Goal: Task Accomplishment & Management: Use online tool/utility

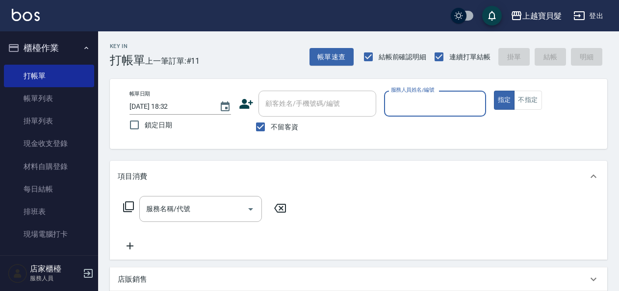
click at [401, 111] on input "服務人員姓名/編號" at bounding box center [434, 103] width 93 height 17
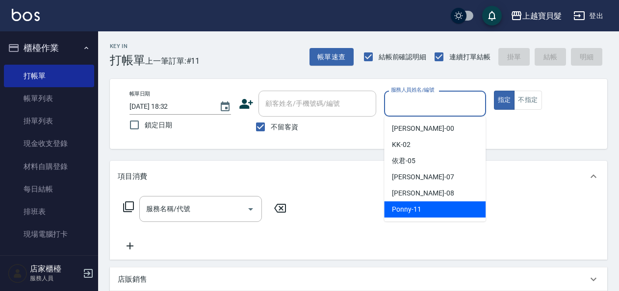
click at [403, 210] on span "Ponny -11" at bounding box center [406, 210] width 29 height 10
type input "Ponny-11"
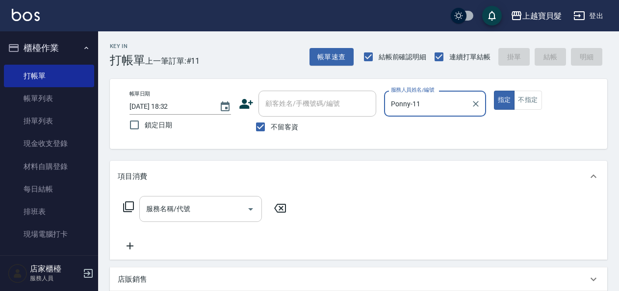
click at [205, 208] on input "服務名稱/代號" at bounding box center [193, 209] width 99 height 17
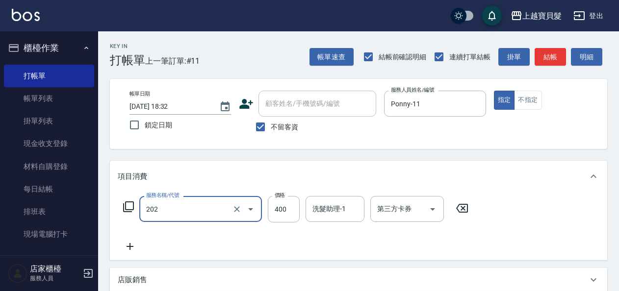
type input "剪髮(202)"
click at [129, 205] on icon at bounding box center [129, 207] width 12 height 12
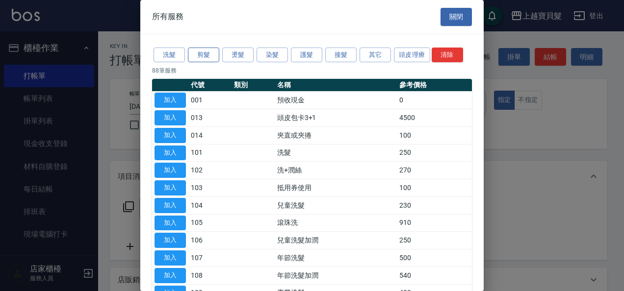
click at [202, 54] on button "剪髮" at bounding box center [203, 55] width 31 height 15
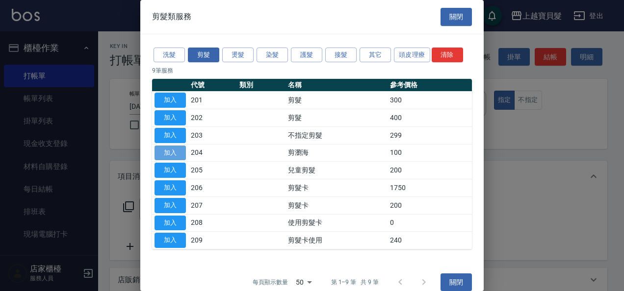
click at [156, 146] on button "加入" at bounding box center [170, 153] width 31 height 15
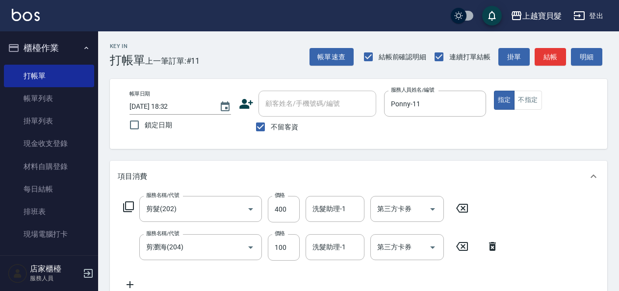
click at [132, 207] on icon at bounding box center [129, 207] width 12 height 12
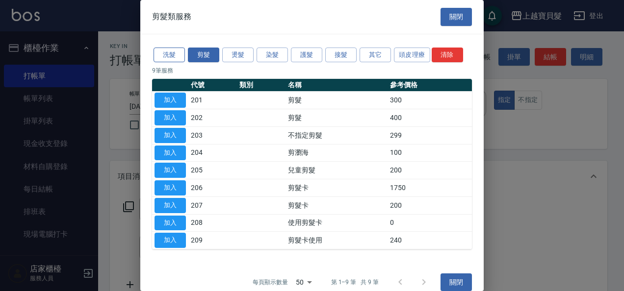
click at [166, 56] on button "洗髮" at bounding box center [169, 55] width 31 height 15
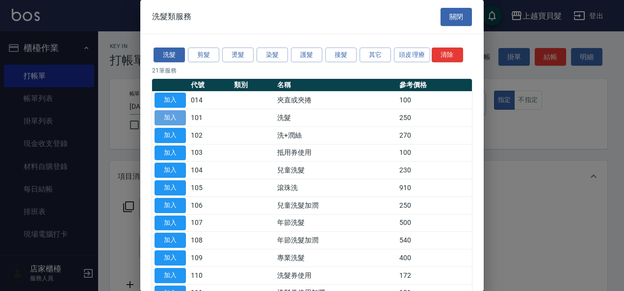
click at [172, 118] on button "加入" at bounding box center [170, 117] width 31 height 15
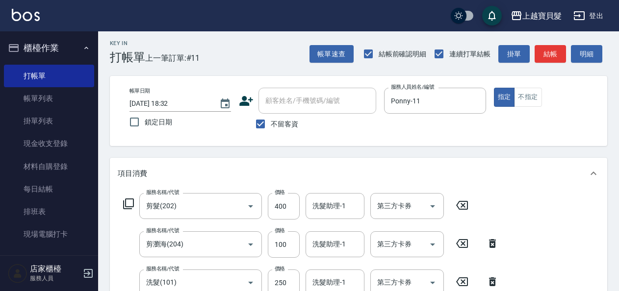
click at [131, 203] on icon at bounding box center [129, 204] width 12 height 12
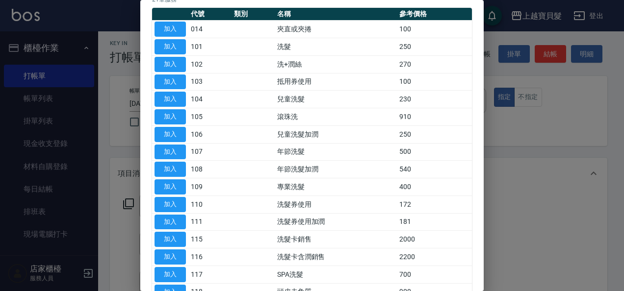
scroll to position [219, 0]
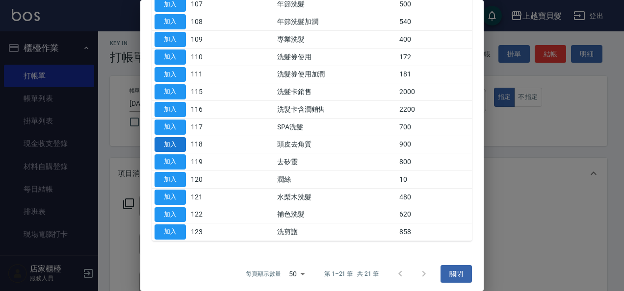
click at [176, 141] on button "加入" at bounding box center [170, 144] width 31 height 15
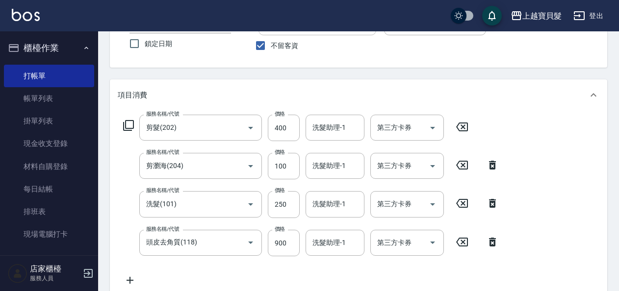
scroll to position [247, 0]
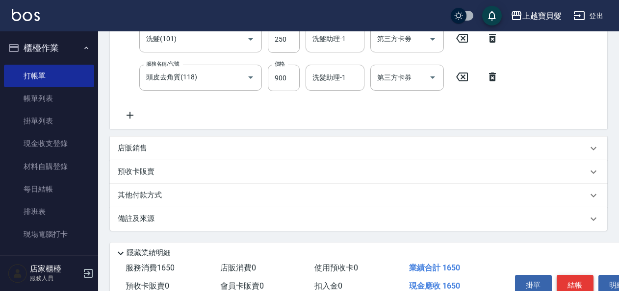
click at [569, 278] on button "結帳" at bounding box center [575, 285] width 37 height 21
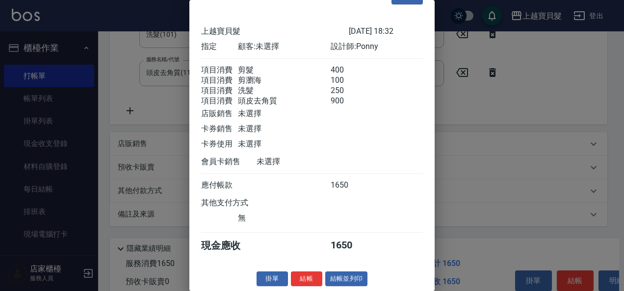
scroll to position [37, 0]
click at [348, 279] on button "結帳並列印" at bounding box center [346, 279] width 43 height 15
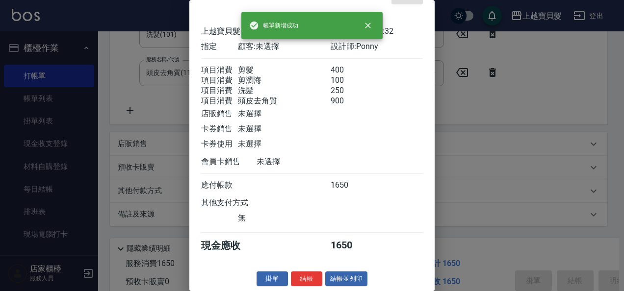
type input "[DATE] 19:24"
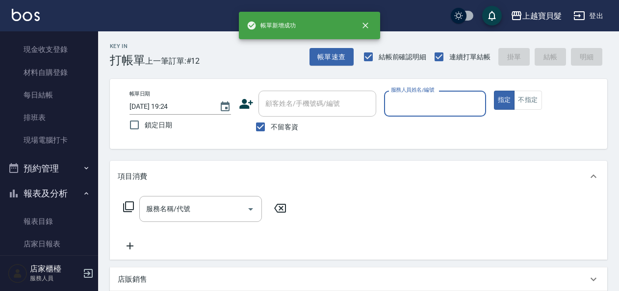
scroll to position [294, 0]
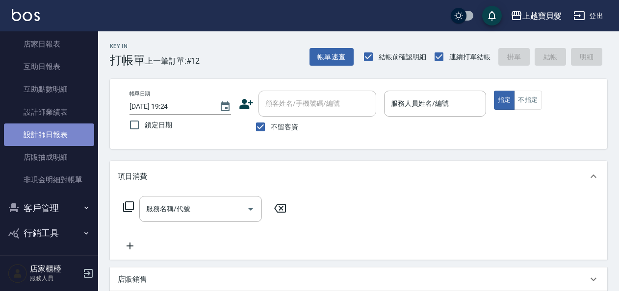
click at [57, 138] on link "設計師日報表" at bounding box center [49, 135] width 90 height 23
